Goal: Task Accomplishment & Management: Manage account settings

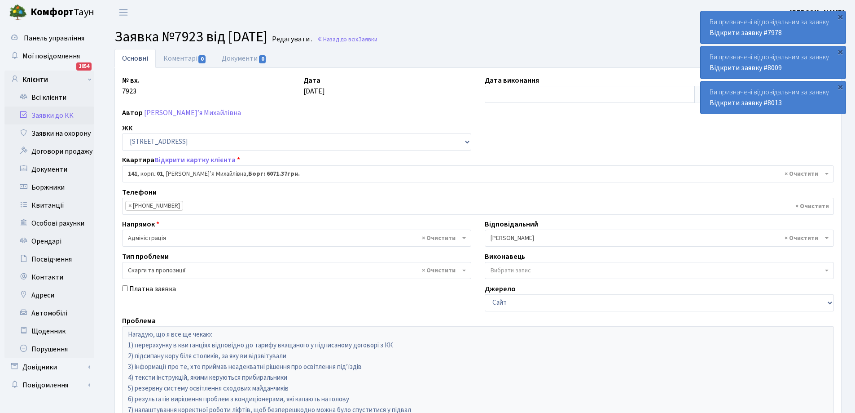
select select "20066"
select select "55"
click at [47, 98] on link "Всі клієнти" at bounding box center [49, 97] width 90 height 18
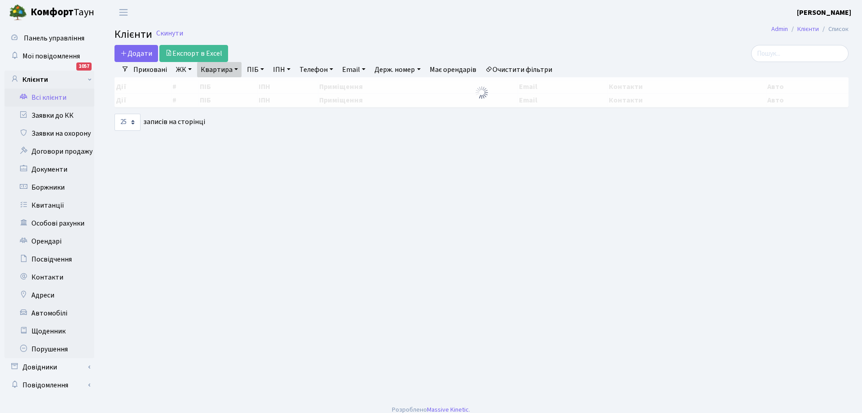
select select "25"
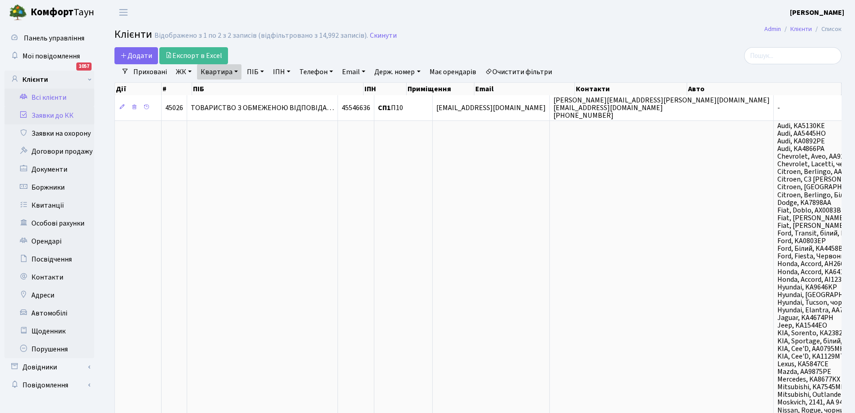
click at [50, 116] on link "Заявки до КК" at bounding box center [49, 115] width 90 height 18
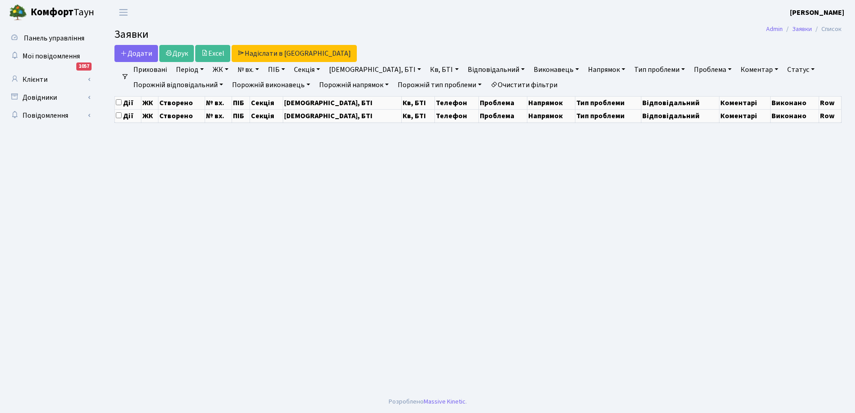
select select "25"
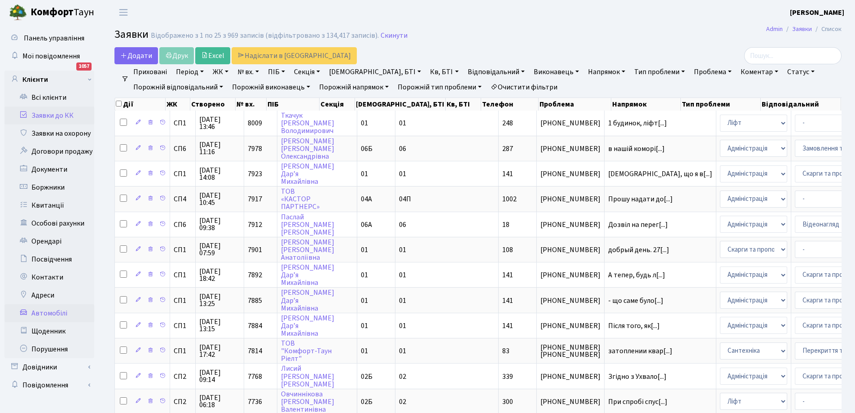
click at [46, 314] on link "Автомобілі" at bounding box center [49, 313] width 90 height 18
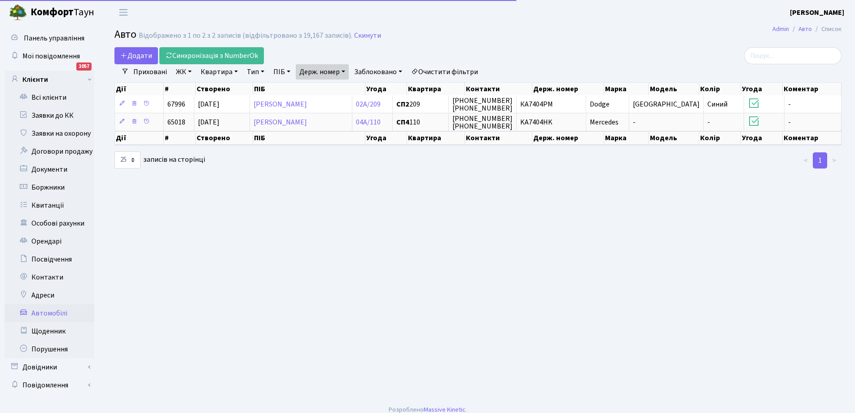
select select "25"
click at [317, 75] on link "Держ. номер" at bounding box center [322, 71] width 53 height 15
type input "4"
type input "9404"
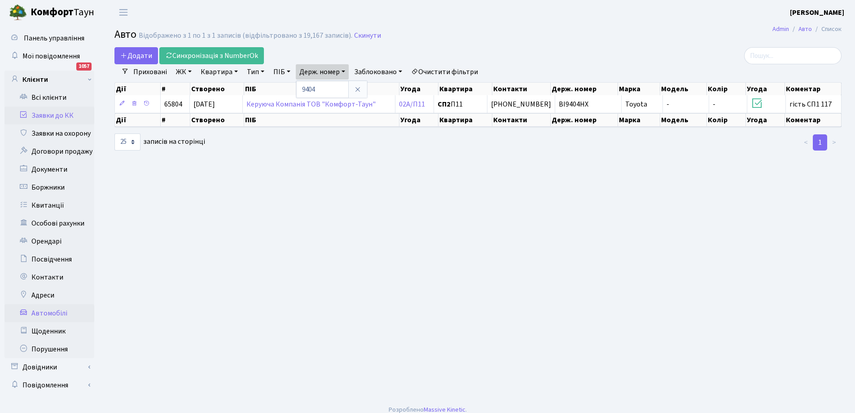
click at [55, 115] on link "Заявки до КК" at bounding box center [49, 115] width 90 height 18
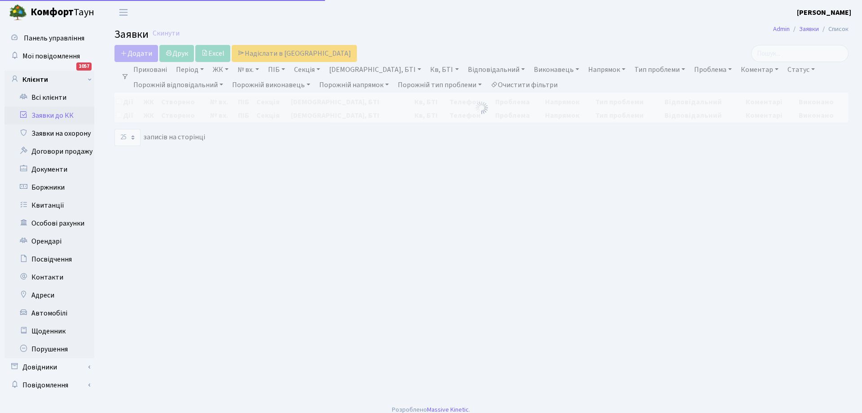
select select "25"
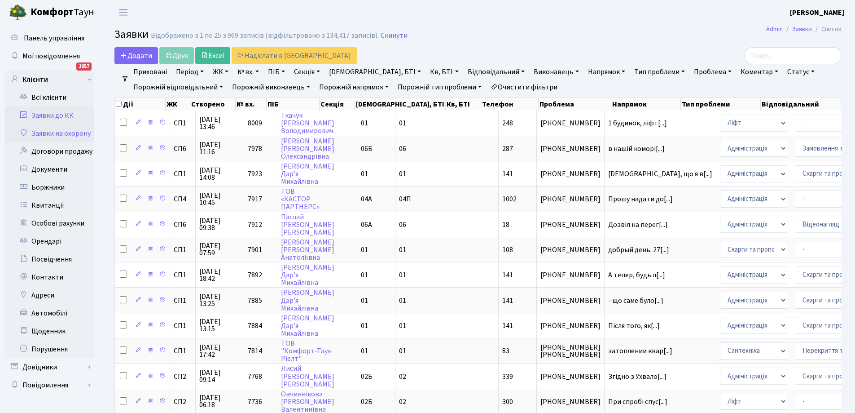
click at [66, 132] on link "Заявки на охорону" at bounding box center [49, 133] width 90 height 18
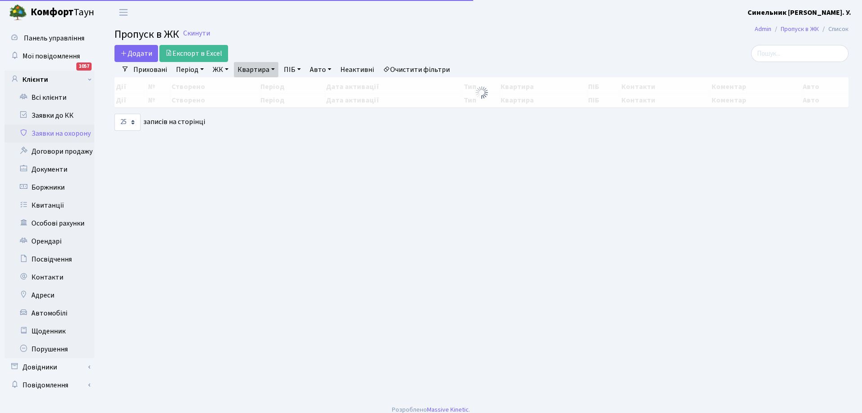
select select "25"
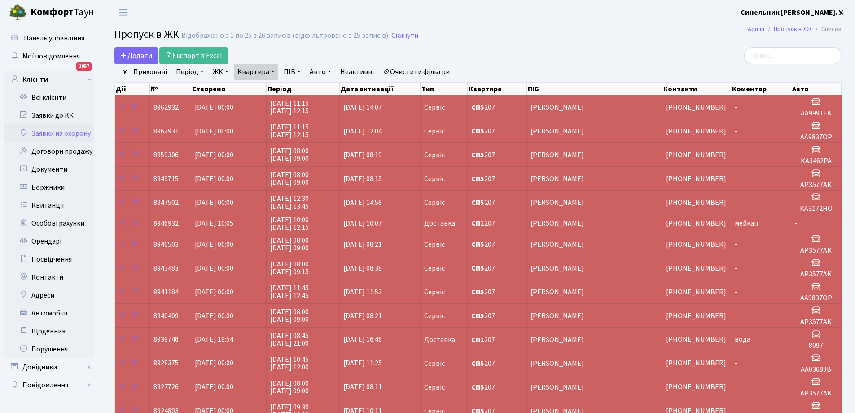
click at [325, 72] on link "Авто" at bounding box center [320, 71] width 29 height 15
type input "9404"
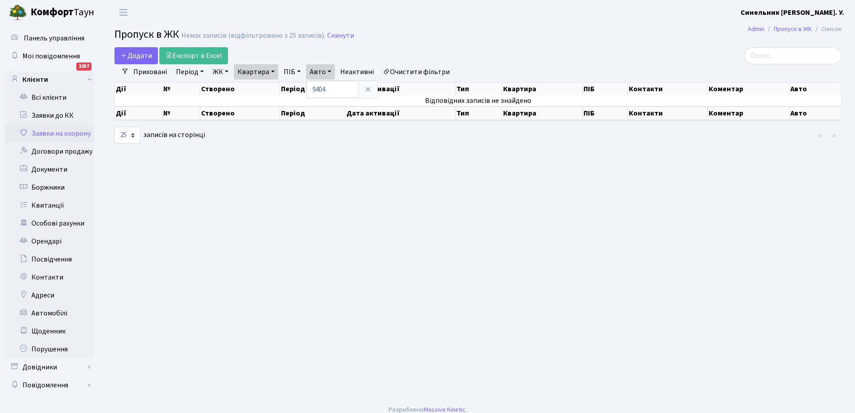
click at [267, 70] on link "Квартира" at bounding box center [256, 71] width 44 height 15
type input "7"
click at [416, 67] on link "Очистити фільтри" at bounding box center [416, 71] width 74 height 15
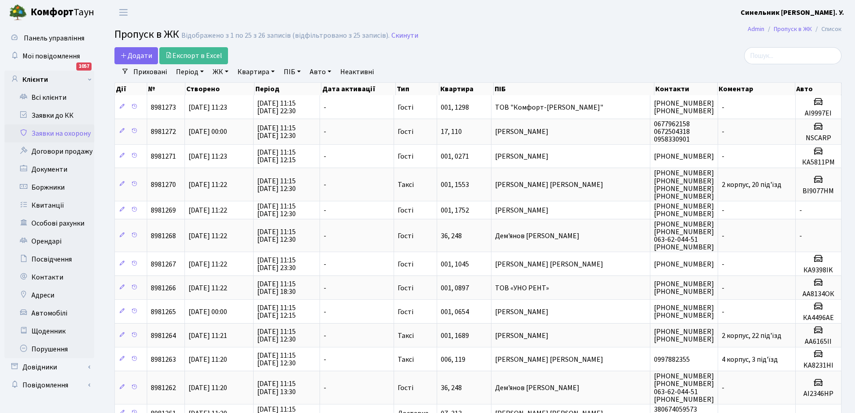
click at [330, 72] on link "Авто" at bounding box center [320, 71] width 29 height 15
type input "9404"
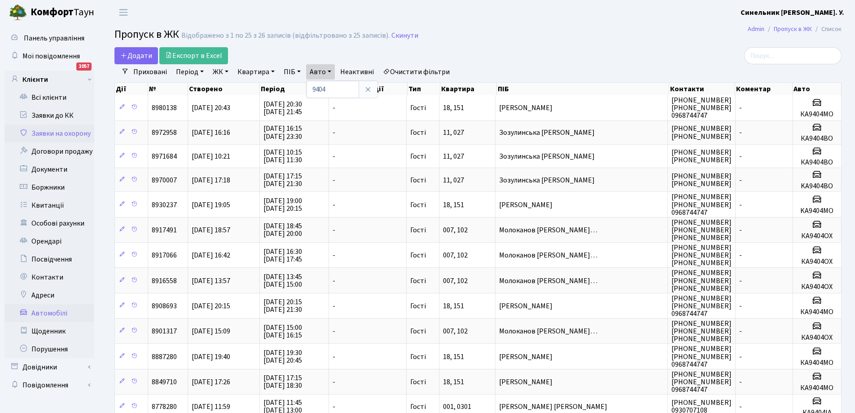
click at [52, 312] on link "Автомобілі" at bounding box center [49, 313] width 90 height 18
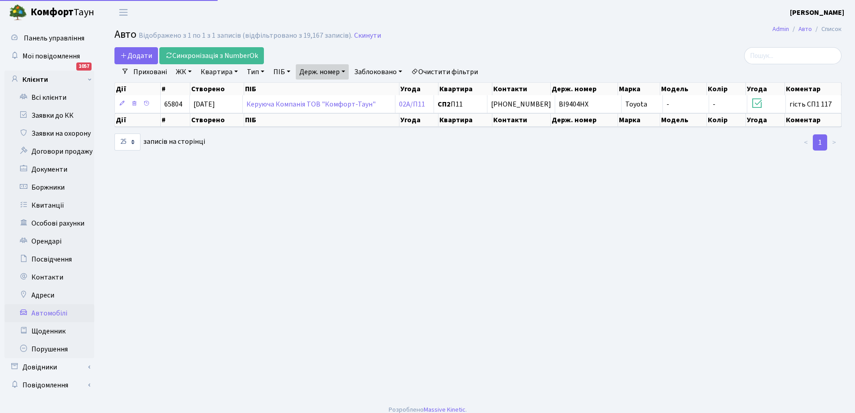
select select "25"
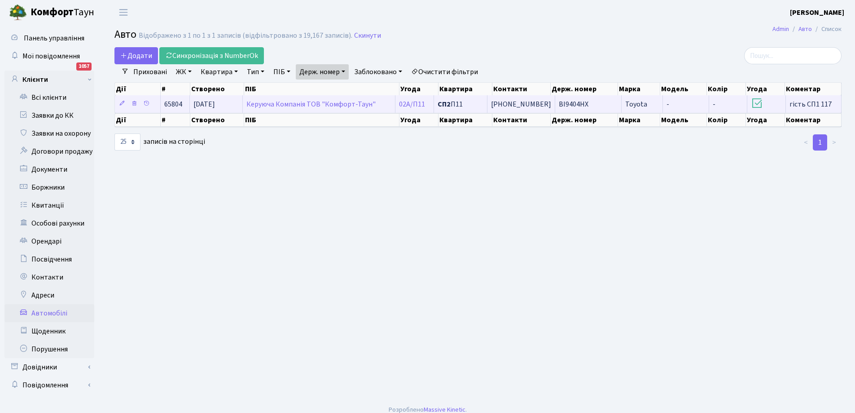
click at [564, 106] on span "BI9404HX" at bounding box center [574, 104] width 30 height 10
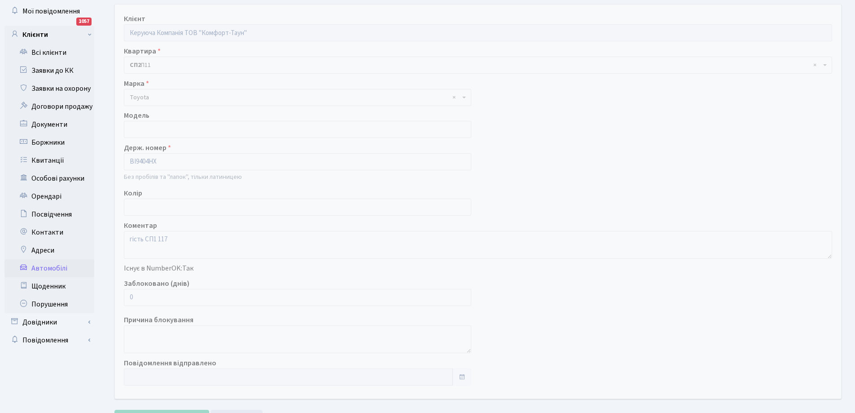
scroll to position [86, 0]
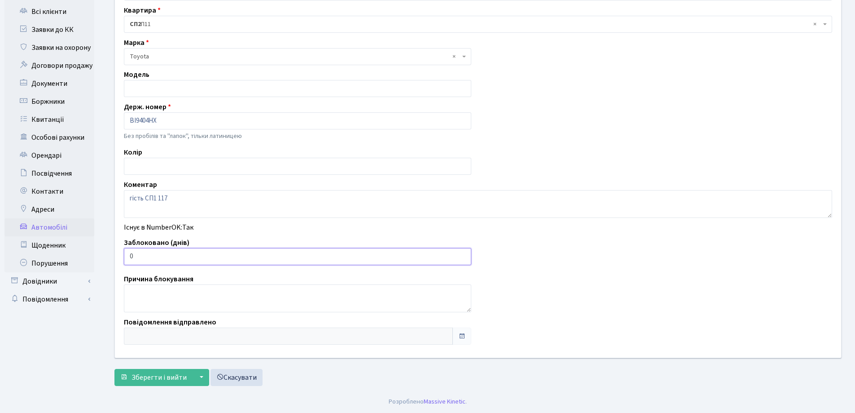
click at [353, 260] on input "0" at bounding box center [298, 256] width 348 height 17
click at [462, 255] on input "1" at bounding box center [298, 256] width 348 height 17
click at [462, 255] on input "2" at bounding box center [298, 256] width 348 height 17
click at [462, 255] on input "3" at bounding box center [298, 256] width 348 height 17
click at [462, 255] on input "4" at bounding box center [298, 256] width 348 height 17
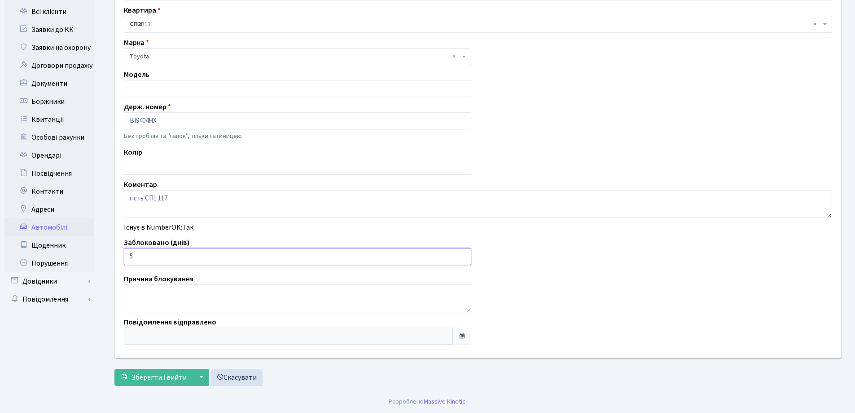
click at [462, 255] on input "5" at bounding box center [298, 256] width 348 height 17
click at [462, 255] on input "6" at bounding box center [298, 256] width 348 height 17
click at [462, 255] on input "7" at bounding box center [298, 256] width 348 height 17
click at [462, 255] on input "8" at bounding box center [298, 256] width 348 height 17
click at [462, 255] on input "9" at bounding box center [298, 256] width 348 height 17
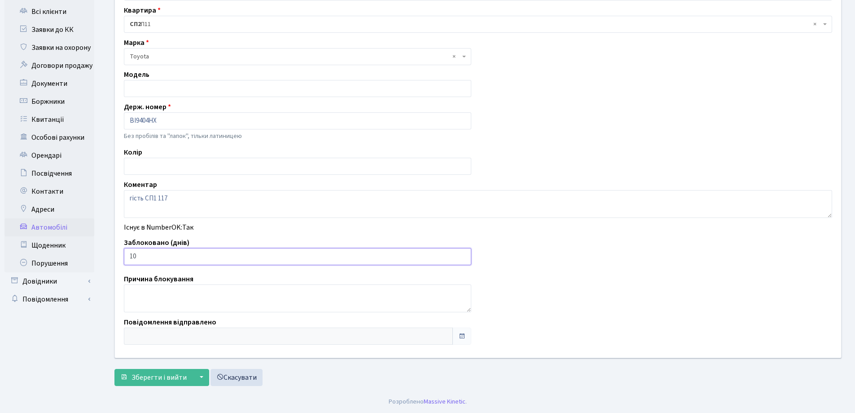
click at [462, 255] on input "10" at bounding box center [298, 256] width 348 height 17
click at [462, 255] on input "11" at bounding box center [298, 256] width 348 height 17
click at [462, 255] on input "12" at bounding box center [298, 256] width 348 height 17
click at [462, 255] on input "13" at bounding box center [298, 256] width 348 height 17
click at [462, 255] on input "14" at bounding box center [298, 256] width 348 height 17
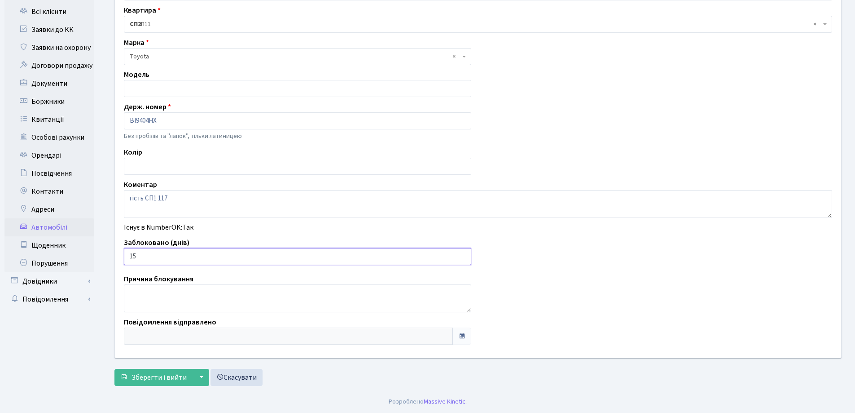
click at [462, 255] on input "15" at bounding box center [298, 256] width 348 height 17
click at [462, 255] on input "16" at bounding box center [298, 256] width 348 height 17
click at [462, 255] on input "17" at bounding box center [298, 256] width 348 height 17
click at [462, 255] on input "18" at bounding box center [298, 256] width 348 height 17
click at [462, 255] on input "19" at bounding box center [298, 256] width 348 height 17
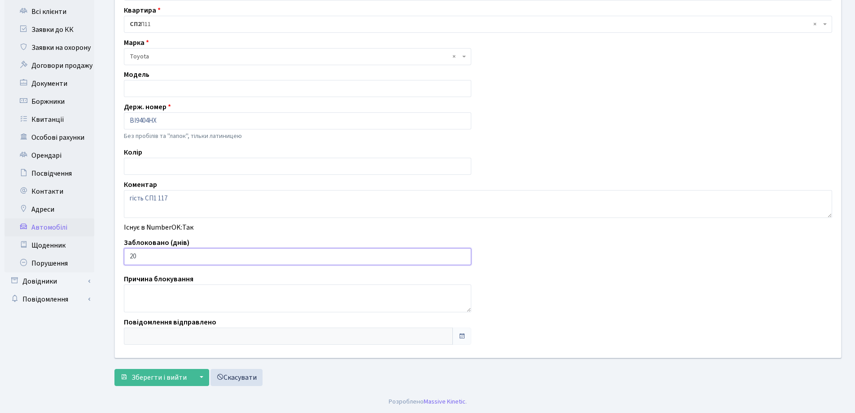
click at [462, 255] on input "20" at bounding box center [298, 256] width 348 height 17
click at [462, 255] on input "21" at bounding box center [298, 256] width 348 height 17
click at [462, 255] on input "22" at bounding box center [298, 256] width 348 height 17
click at [462, 255] on input "23" at bounding box center [298, 256] width 348 height 17
click at [462, 255] on input "24" at bounding box center [298, 256] width 348 height 17
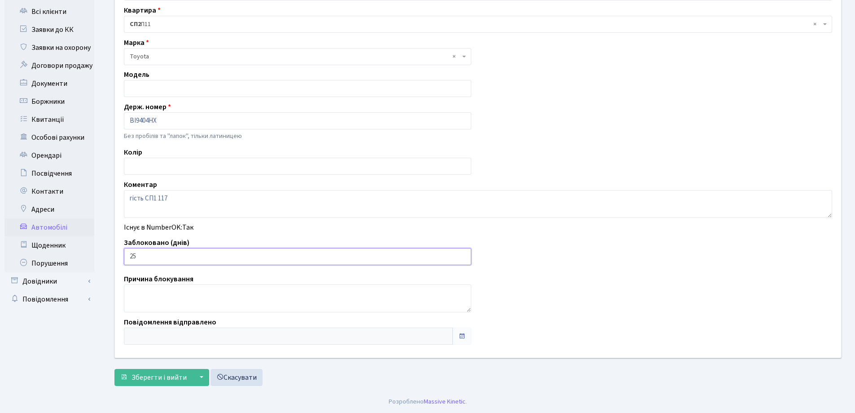
click at [462, 255] on input "25" at bounding box center [298, 256] width 348 height 17
click at [462, 255] on input "26" at bounding box center [298, 256] width 348 height 17
click at [462, 255] on input "27" at bounding box center [298, 256] width 348 height 17
click at [462, 255] on input "28" at bounding box center [298, 256] width 348 height 17
click at [462, 255] on input "29" at bounding box center [298, 256] width 348 height 17
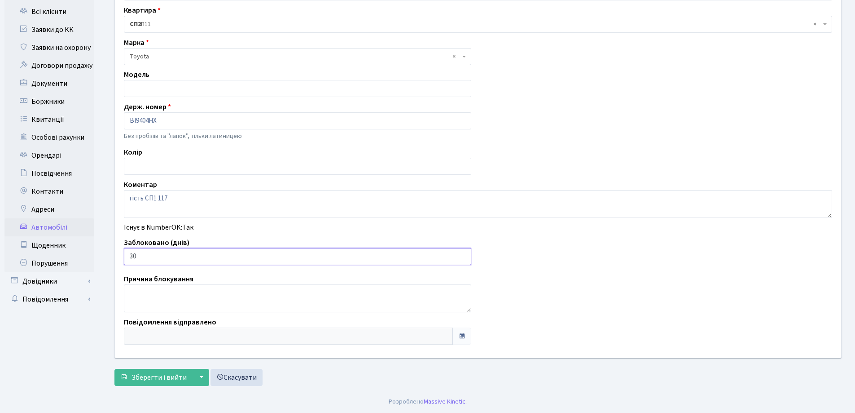
type input "30"
click at [462, 255] on input "30" at bounding box center [298, 256] width 348 height 17
click at [169, 377] on span "Зберегти і вийти" at bounding box center [159, 377] width 55 height 10
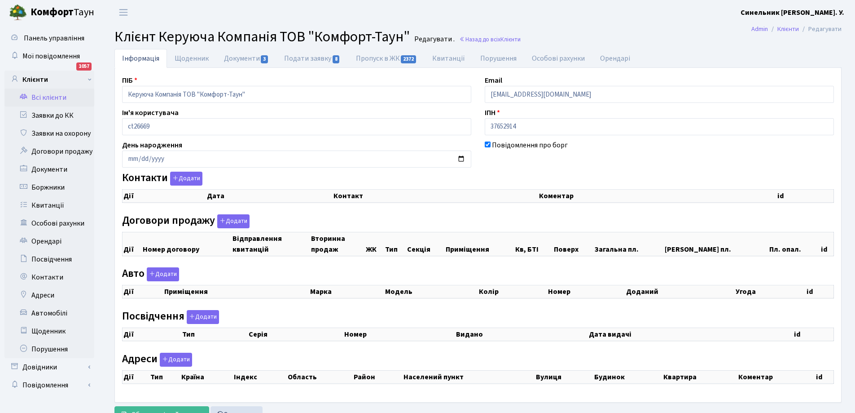
checkbox input "true"
select select "25"
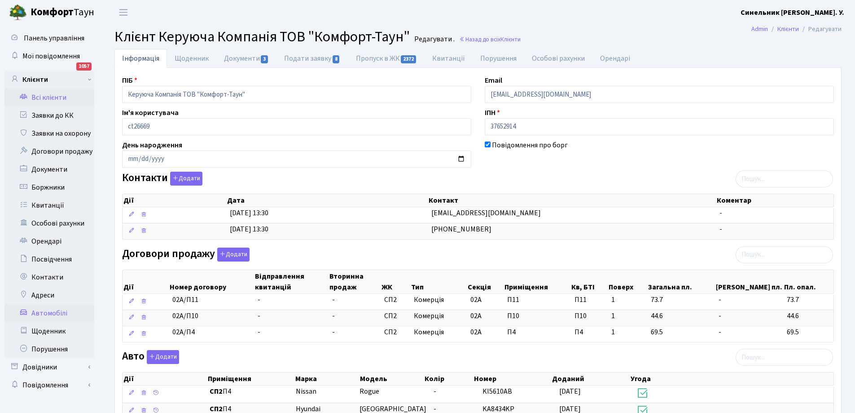
click at [43, 315] on link "Автомобілі" at bounding box center [49, 313] width 90 height 18
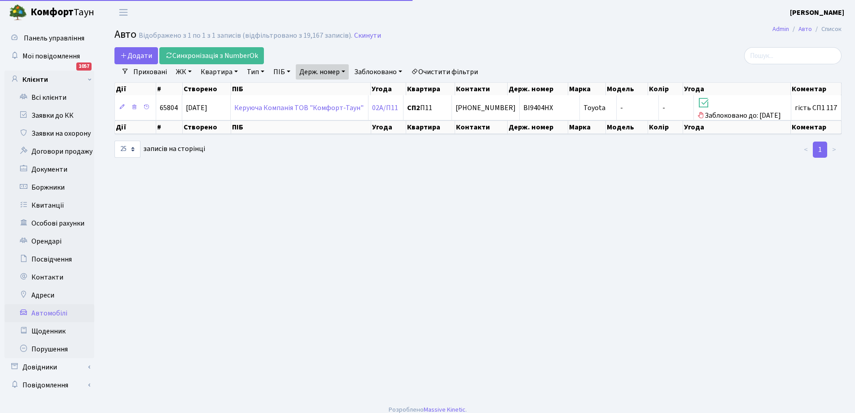
select select "25"
click at [329, 72] on link "Держ. номер" at bounding box center [322, 71] width 53 height 15
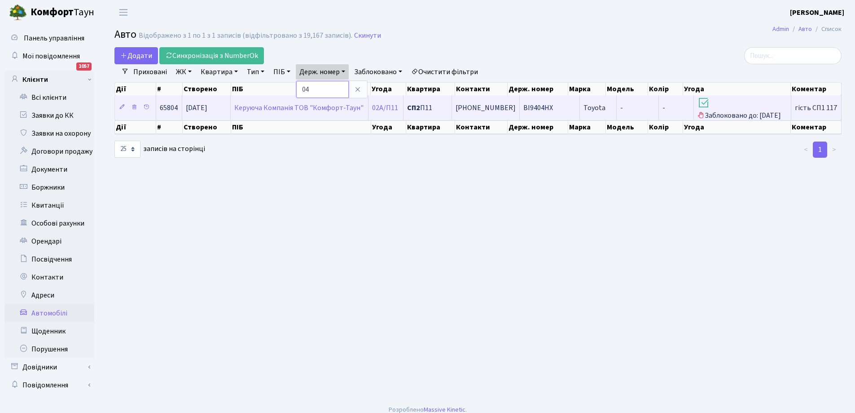
type input "4"
type input "3981"
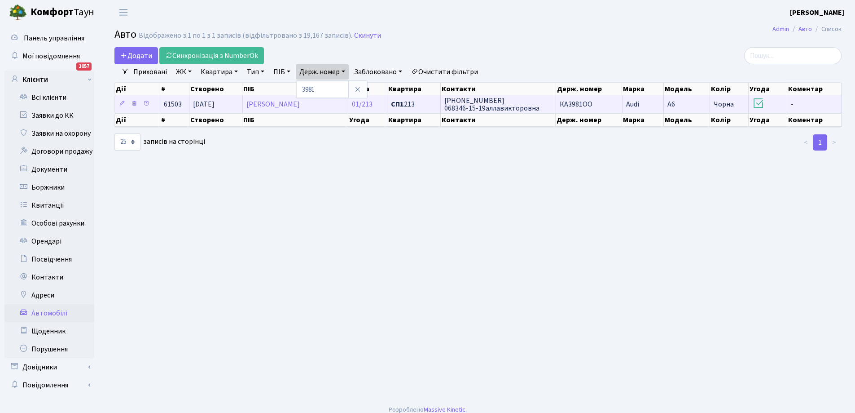
click at [573, 101] on span "КА3981ОО" at bounding box center [576, 104] width 33 height 10
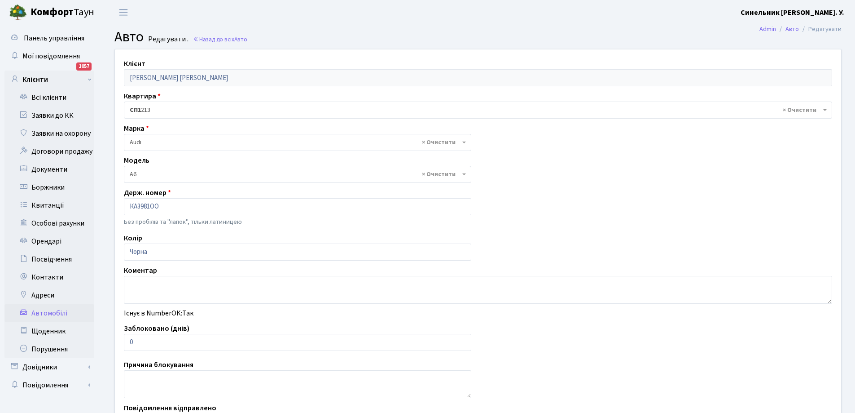
select select "160"
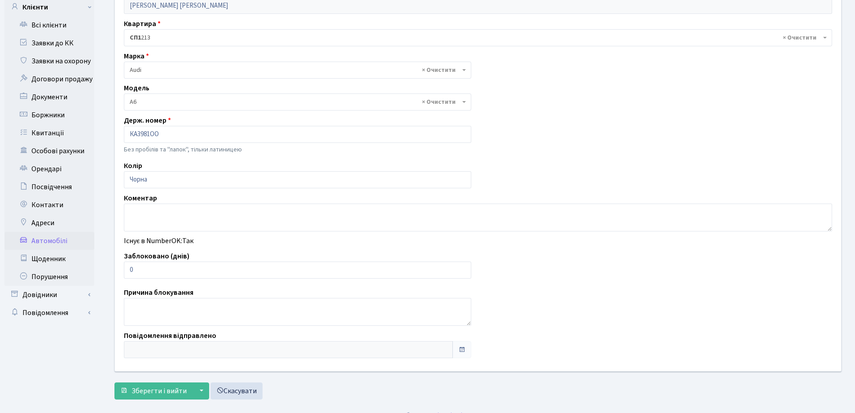
scroll to position [86, 0]
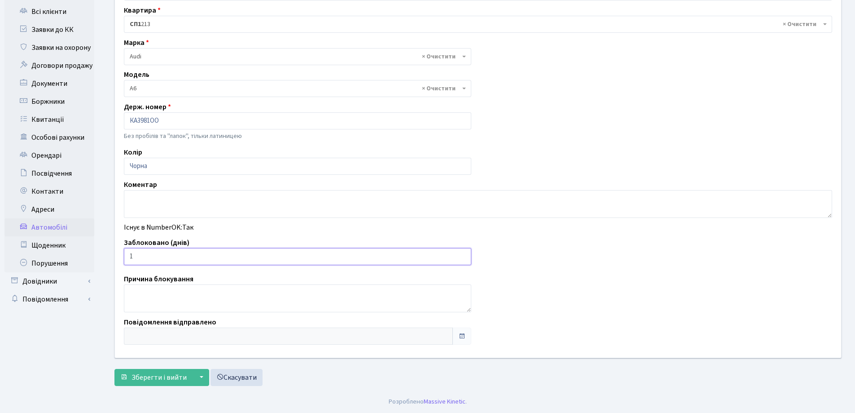
click at [464, 254] on input "1" at bounding box center [298, 256] width 348 height 17
click at [464, 254] on input "2" at bounding box center [298, 256] width 348 height 17
click at [464, 254] on input "3" at bounding box center [298, 256] width 348 height 17
click at [464, 254] on input "4" at bounding box center [298, 256] width 348 height 17
click at [464, 254] on input "5" at bounding box center [298, 256] width 348 height 17
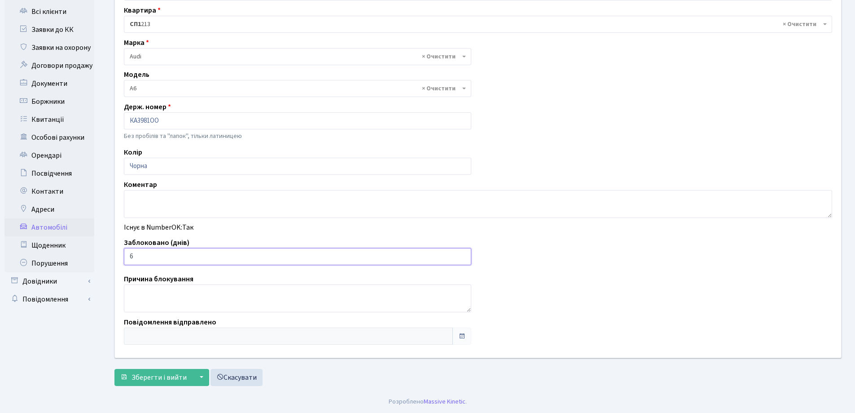
click at [464, 254] on input "6" at bounding box center [298, 256] width 348 height 17
click at [464, 254] on input "7" at bounding box center [298, 256] width 348 height 17
click at [464, 254] on input "8" at bounding box center [298, 256] width 348 height 17
click at [464, 254] on input "9" at bounding box center [298, 256] width 348 height 17
click at [464, 254] on input "10" at bounding box center [298, 256] width 348 height 17
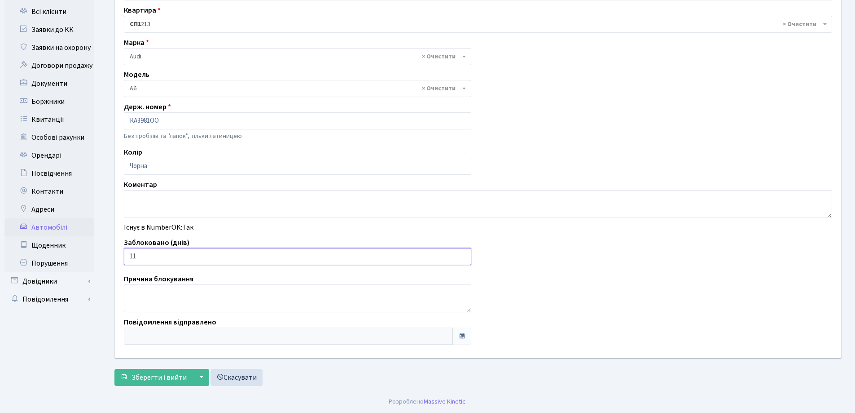
click at [464, 254] on input "11" at bounding box center [298, 256] width 348 height 17
click at [464, 254] on input "12" at bounding box center [298, 256] width 348 height 17
click at [464, 254] on input "13" at bounding box center [298, 256] width 348 height 17
click at [464, 254] on input "14" at bounding box center [298, 256] width 348 height 17
click at [464, 254] on input "15" at bounding box center [298, 256] width 348 height 17
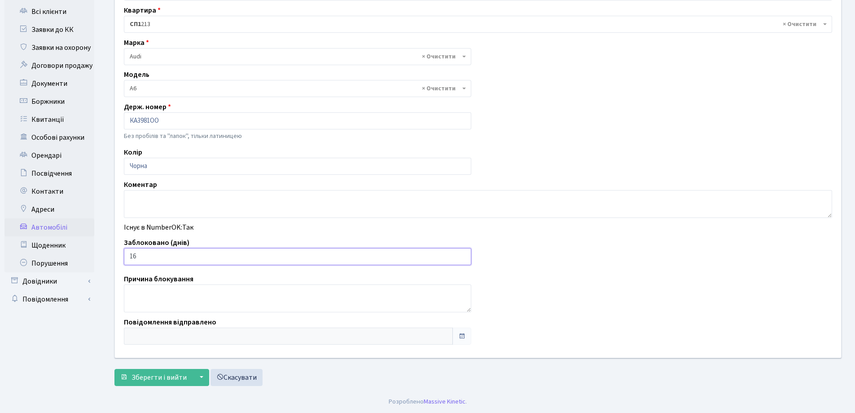
click at [464, 254] on input "16" at bounding box center [298, 256] width 348 height 17
click at [464, 254] on input "17" at bounding box center [298, 256] width 348 height 17
click at [464, 254] on input "18" at bounding box center [298, 256] width 348 height 17
click at [464, 254] on input "19" at bounding box center [298, 256] width 348 height 17
click at [464, 254] on input "20" at bounding box center [298, 256] width 348 height 17
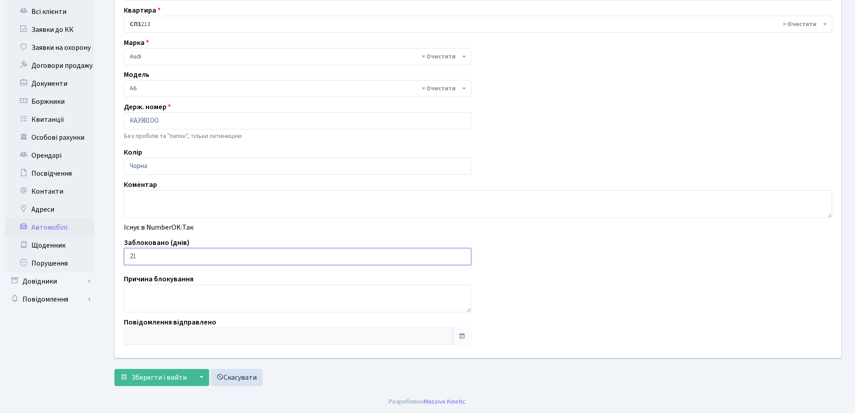
click at [464, 254] on input "21" at bounding box center [298, 256] width 348 height 17
click at [464, 254] on input "22" at bounding box center [298, 256] width 348 height 17
click at [464, 254] on input "23" at bounding box center [298, 256] width 348 height 17
click at [464, 254] on input "24" at bounding box center [298, 256] width 348 height 17
click at [464, 254] on input "25" at bounding box center [298, 256] width 348 height 17
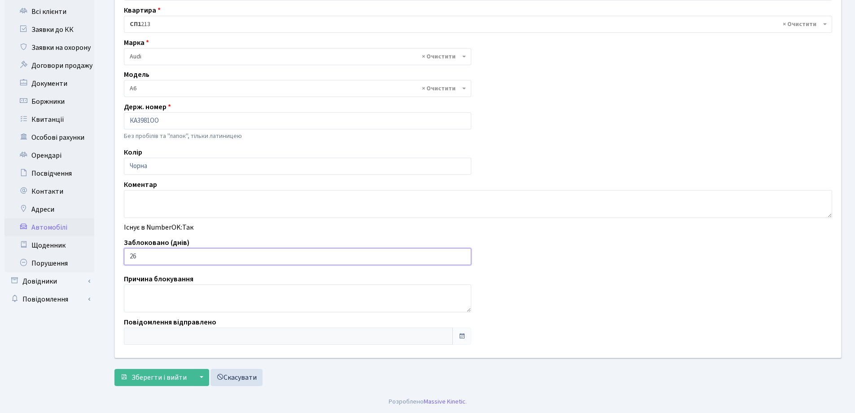
click at [464, 254] on input "26" at bounding box center [298, 256] width 348 height 17
click at [464, 254] on input "27" at bounding box center [298, 256] width 348 height 17
click at [464, 254] on input "28" at bounding box center [298, 256] width 348 height 17
click at [464, 254] on input "29" at bounding box center [298, 256] width 348 height 17
type input "30"
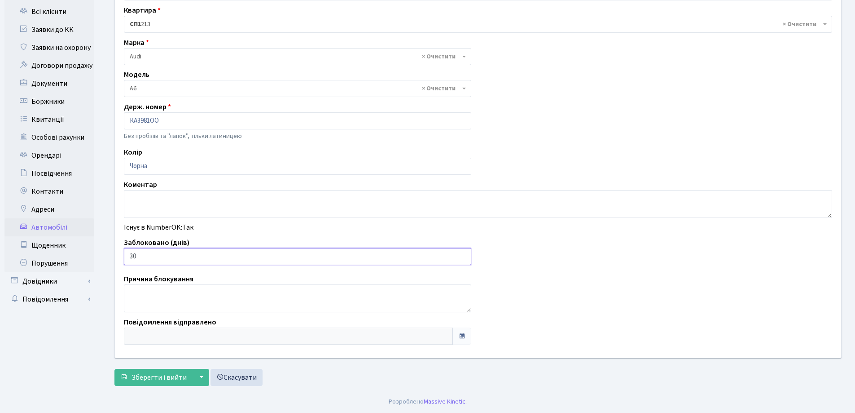
click at [464, 254] on input "30" at bounding box center [298, 256] width 348 height 17
click at [158, 374] on span "Зберегти і вийти" at bounding box center [159, 377] width 55 height 10
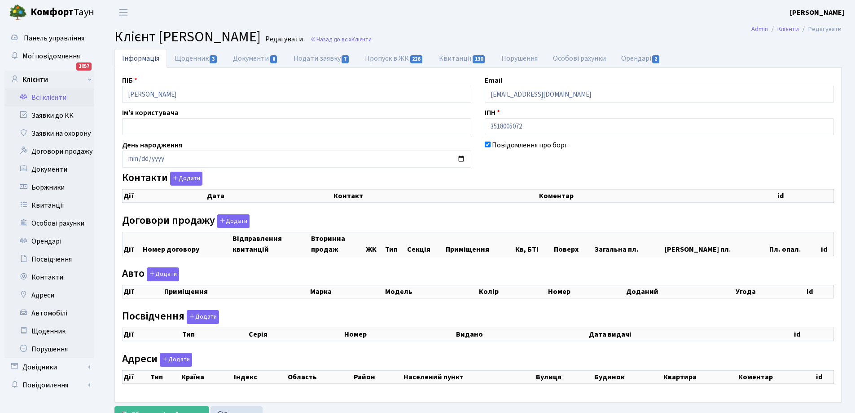
checkbox input "true"
select select "25"
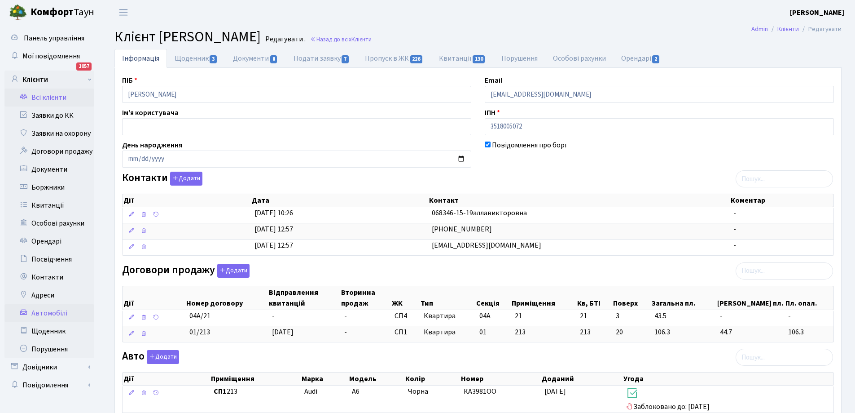
click at [50, 308] on link "Автомобілі" at bounding box center [49, 313] width 90 height 18
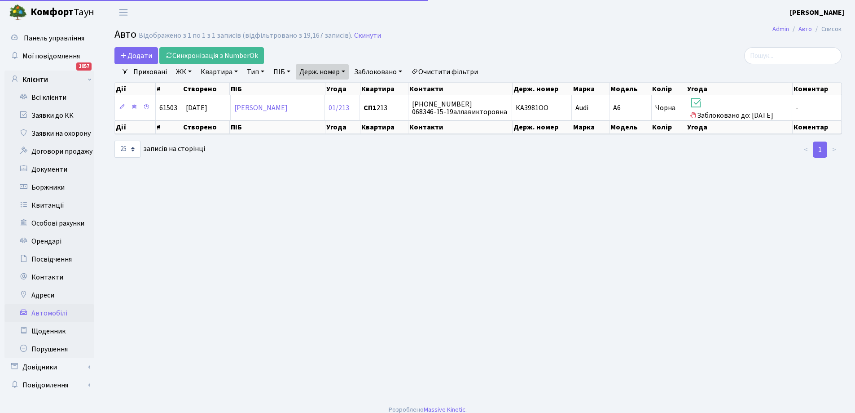
select select "25"
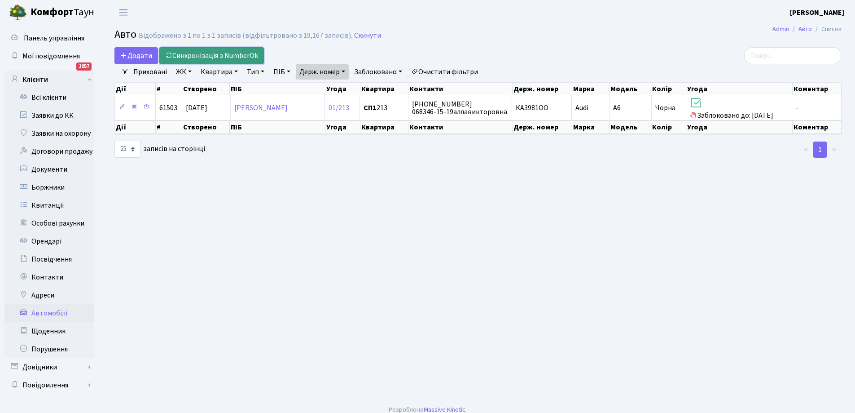
click at [219, 53] on link "Синхронізація з NumberOk" at bounding box center [211, 55] width 105 height 17
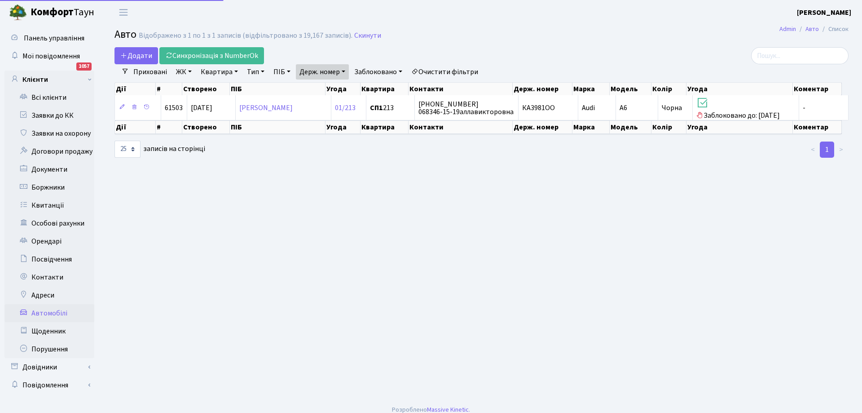
select select "25"
